Goal: Task Accomplishment & Management: Complete application form

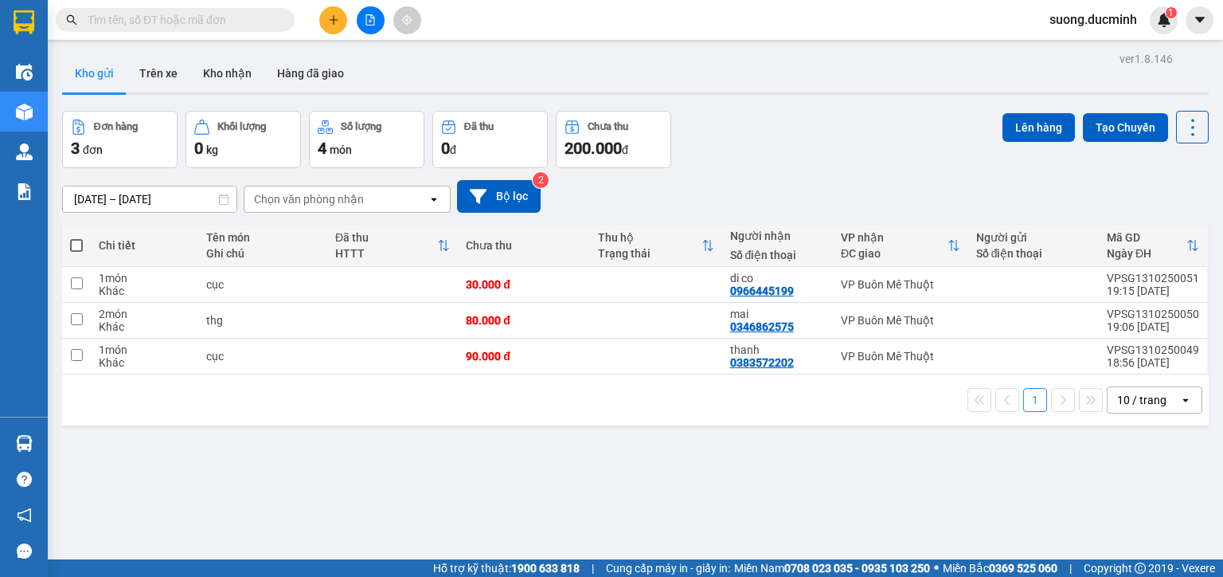
click at [332, 20] on icon "plus" at bounding box center [333, 19] width 11 height 11
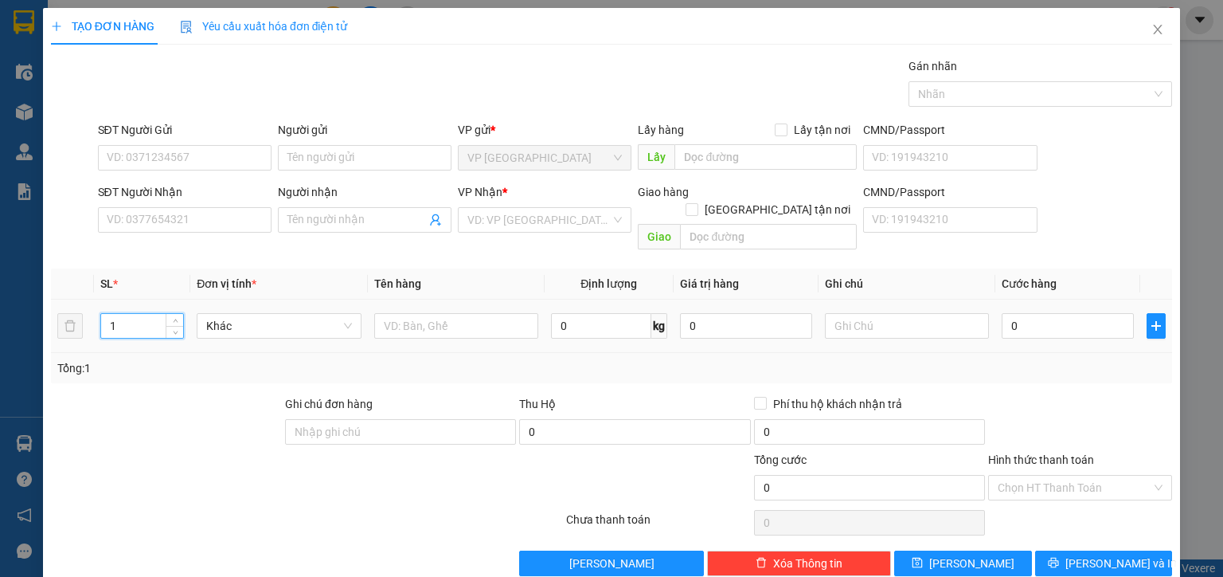
click at [131, 314] on input "1" at bounding box center [142, 326] width 82 height 24
type input "110"
click at [395, 319] on input "text" at bounding box center [456, 325] width 164 height 25
type input "thg"
click at [217, 212] on input "SĐT Người Nhận" at bounding box center [185, 219] width 174 height 25
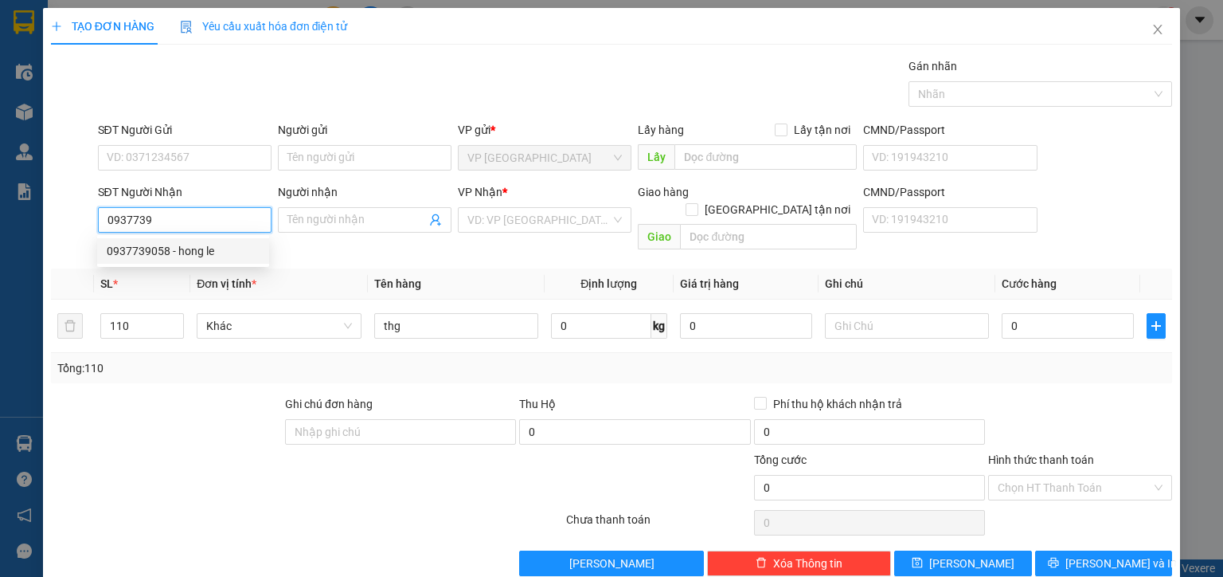
click at [239, 249] on div "0937739058 - hong le" at bounding box center [183, 251] width 153 height 18
type input "0937739058"
type input "hong le"
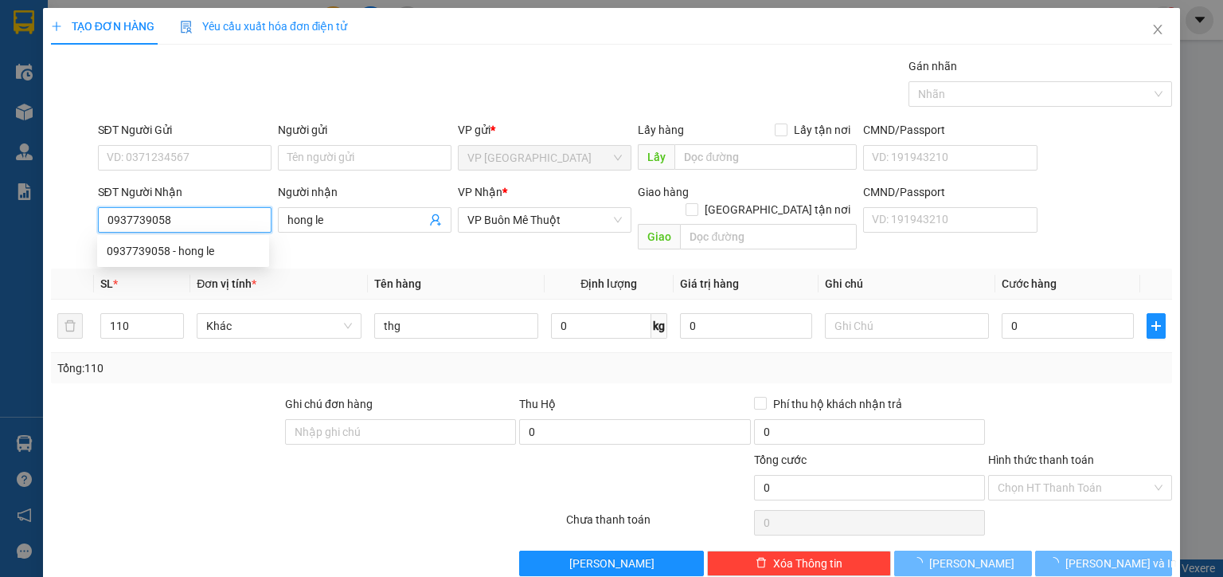
type input "800.000"
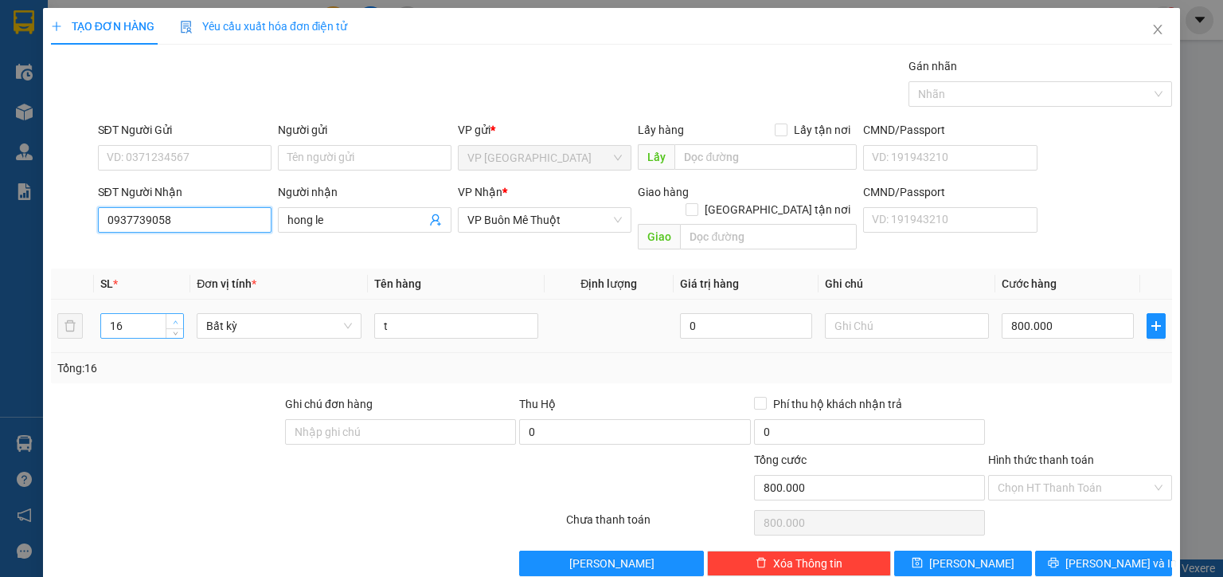
type input "0937739058"
click at [170, 317] on span "up" at bounding box center [175, 322] width 10 height 10
click at [154, 314] on input "19" at bounding box center [142, 326] width 82 height 24
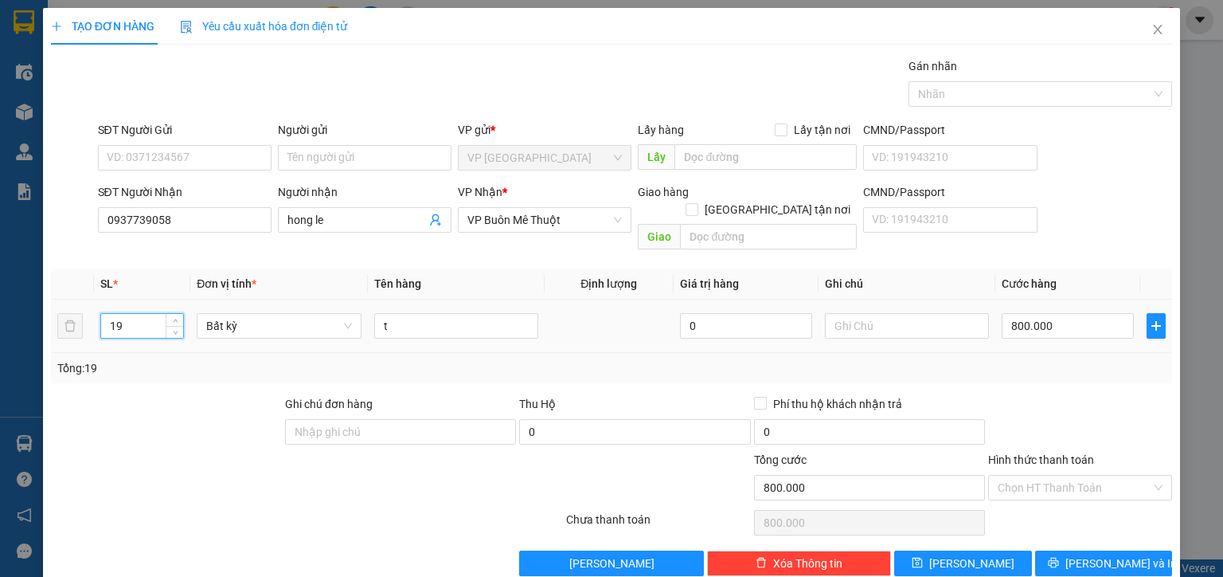
click at [154, 314] on input "19" at bounding box center [142, 326] width 82 height 24
type input "110"
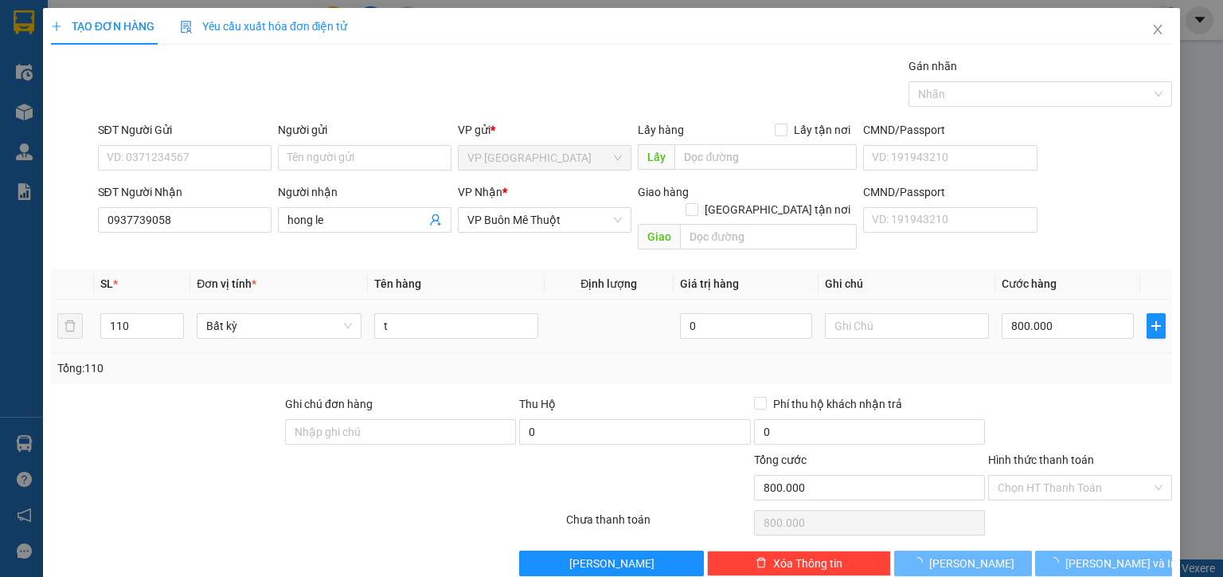
click at [1105, 321] on div "800.000" at bounding box center [1068, 326] width 132 height 32
type input "0"
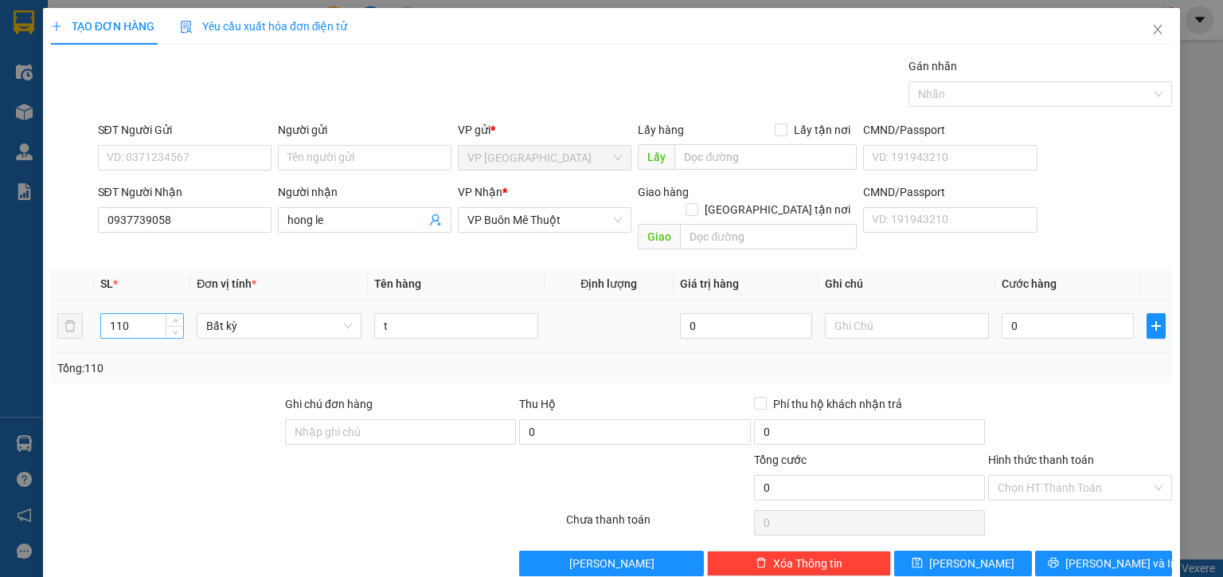
click at [153, 314] on input "110" at bounding box center [142, 326] width 82 height 24
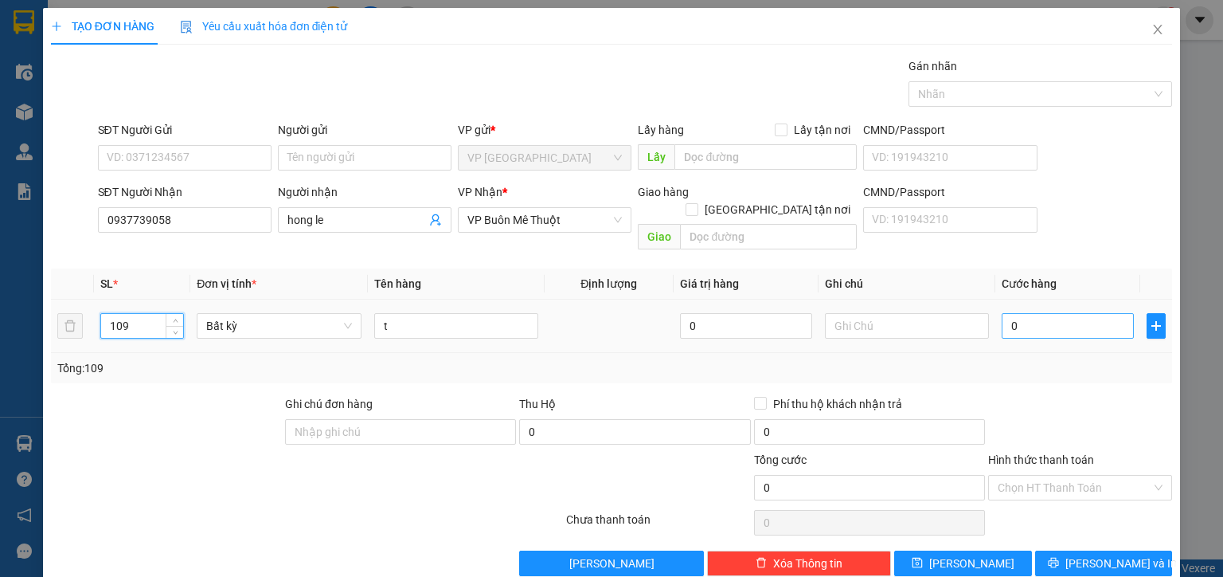
type input "109"
click at [1046, 313] on input "0" at bounding box center [1068, 325] width 132 height 25
type input "1"
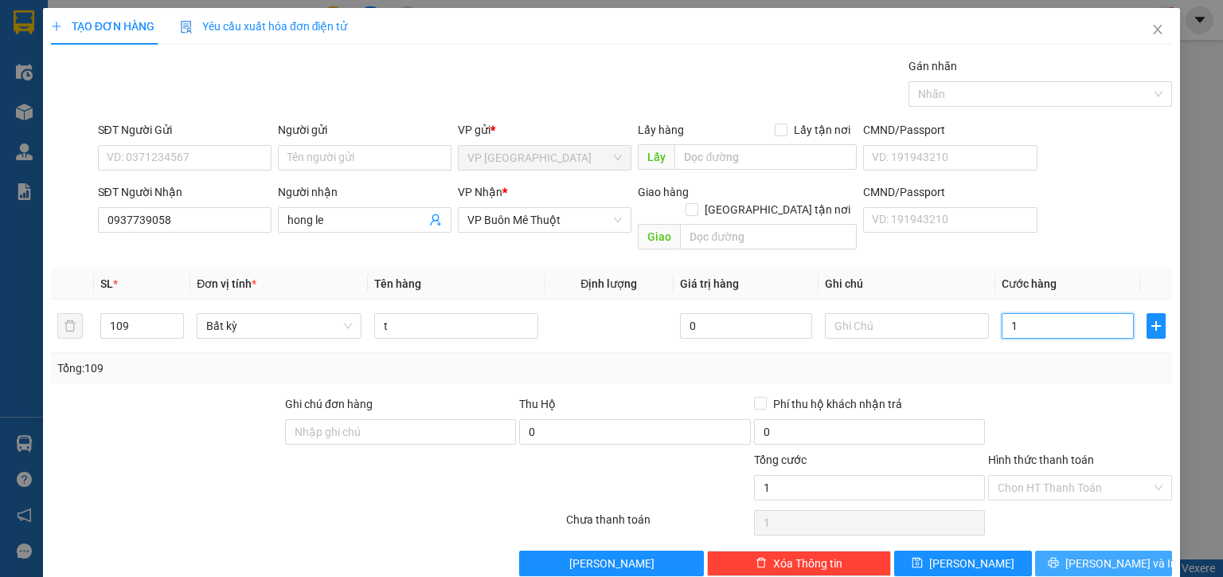
type input "10"
type input "10.000"
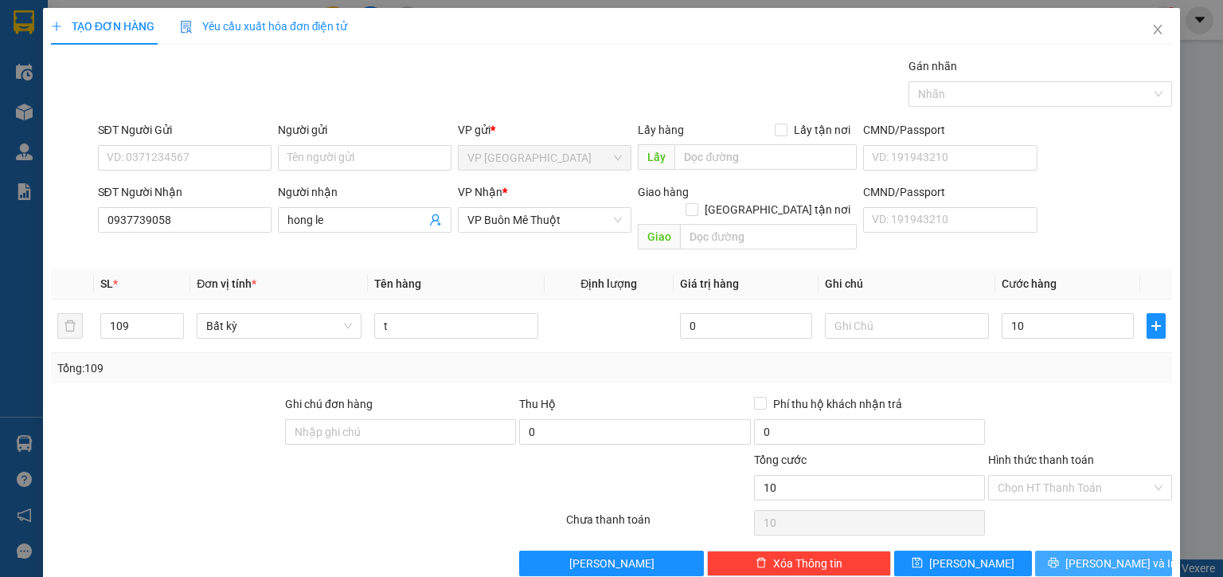
type input "10.000"
click at [1077, 550] on button "[PERSON_NAME] và In" at bounding box center [1104, 562] width 138 height 25
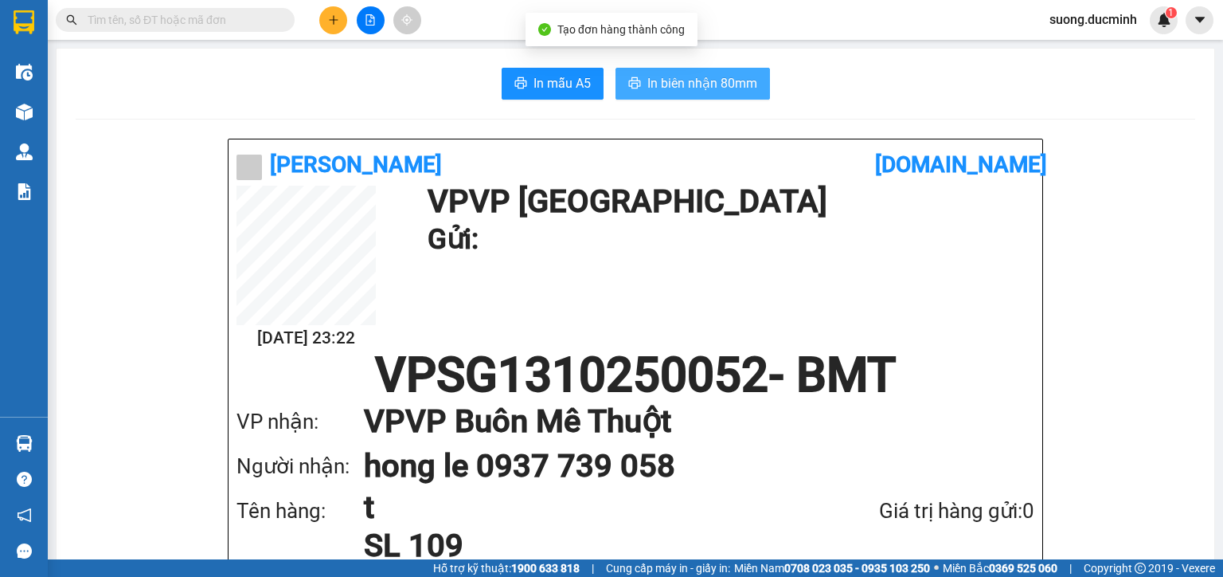
click at [694, 77] on span "In biên nhận 80mm" at bounding box center [702, 83] width 110 height 20
